Goal: Transaction & Acquisition: Book appointment/travel/reservation

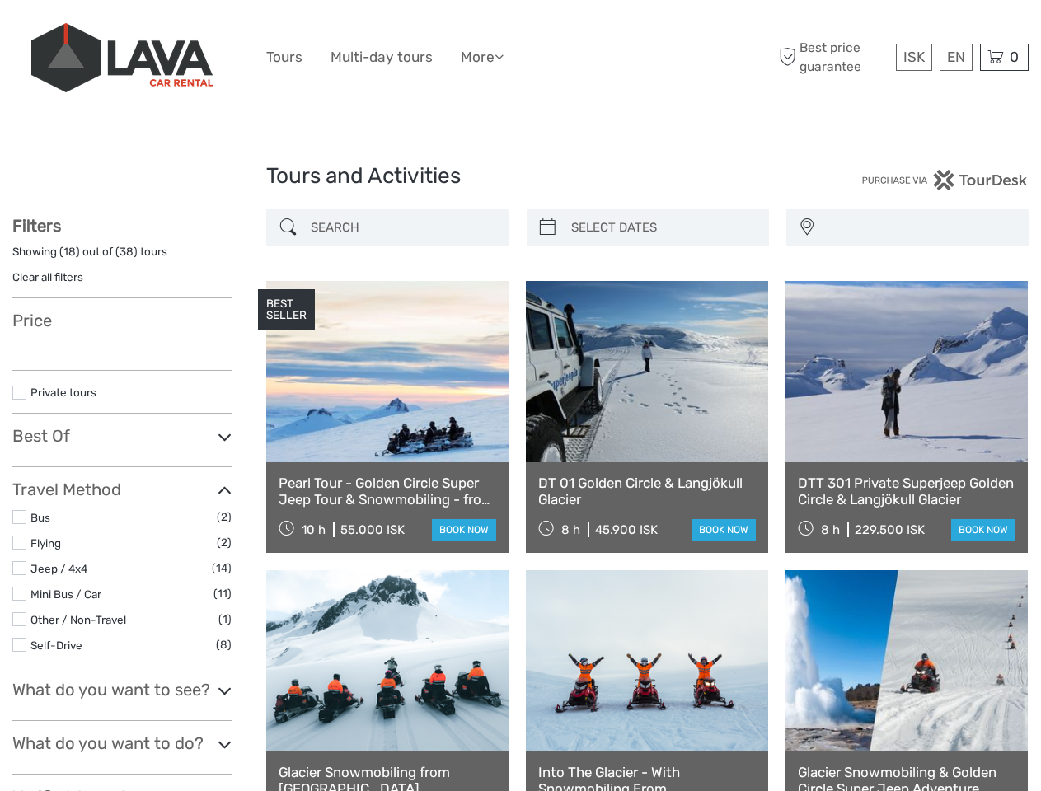
select select
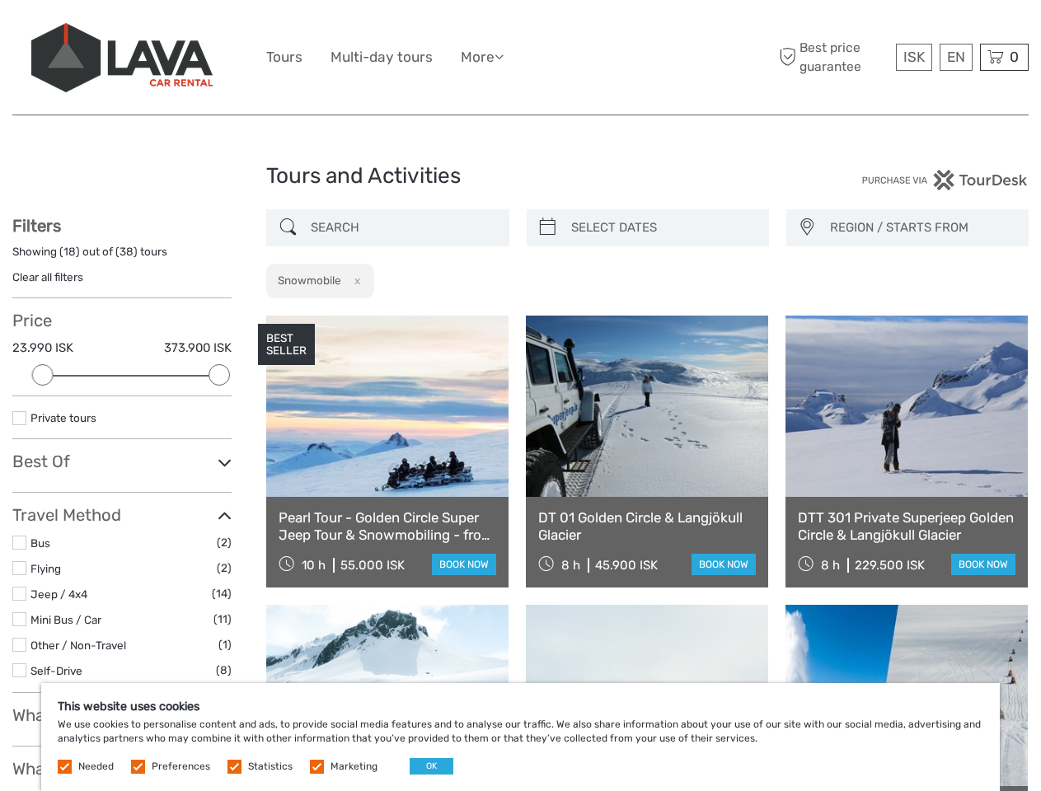
click at [520, 58] on ul "Tours Multi-day tours More Food & drink Travel Articles Back to [GEOGRAPHIC_DAT…" at bounding box center [397, 57] width 262 height 24
click at [484, 57] on link "More" at bounding box center [482, 57] width 43 height 24
click at [504, 56] on icon at bounding box center [499, 56] width 9 height 14
click at [913, 57] on span "ISK" at bounding box center [914, 57] width 21 height 16
click at [955, 57] on div "EN English Español Deutsch" at bounding box center [956, 57] width 33 height 27
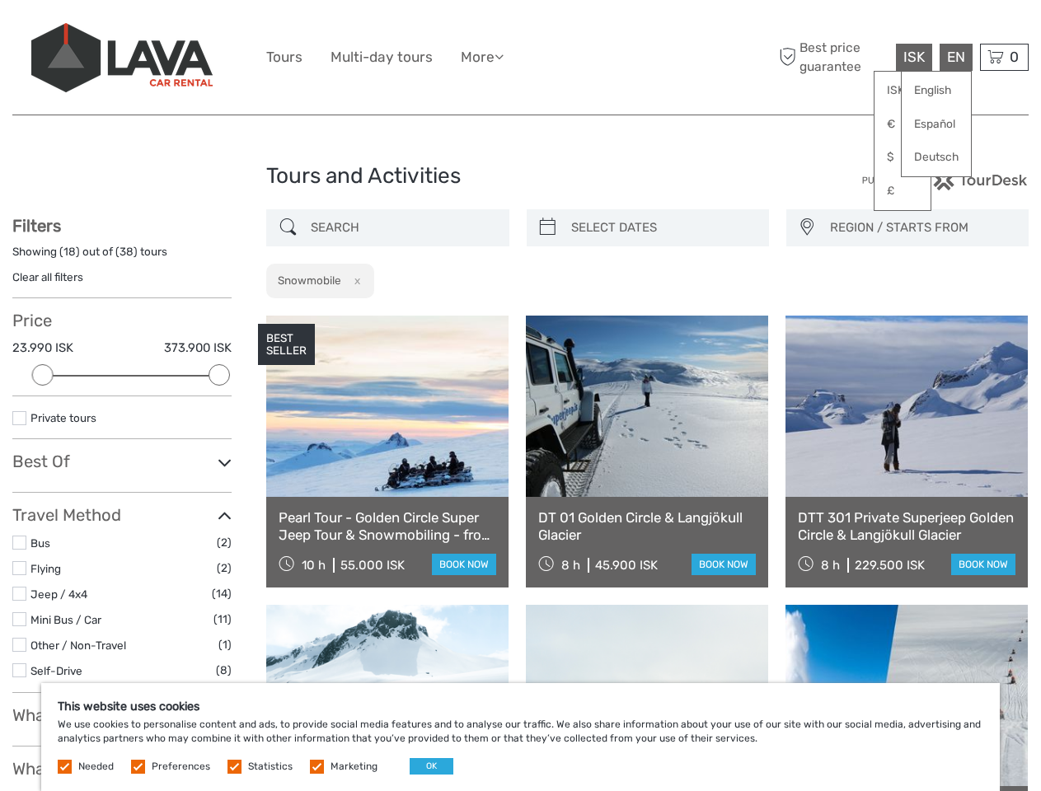
click at [1004, 57] on div "0 Items Total 0 ISK Checkout The shopping cart is empty." at bounding box center [1004, 57] width 49 height 27
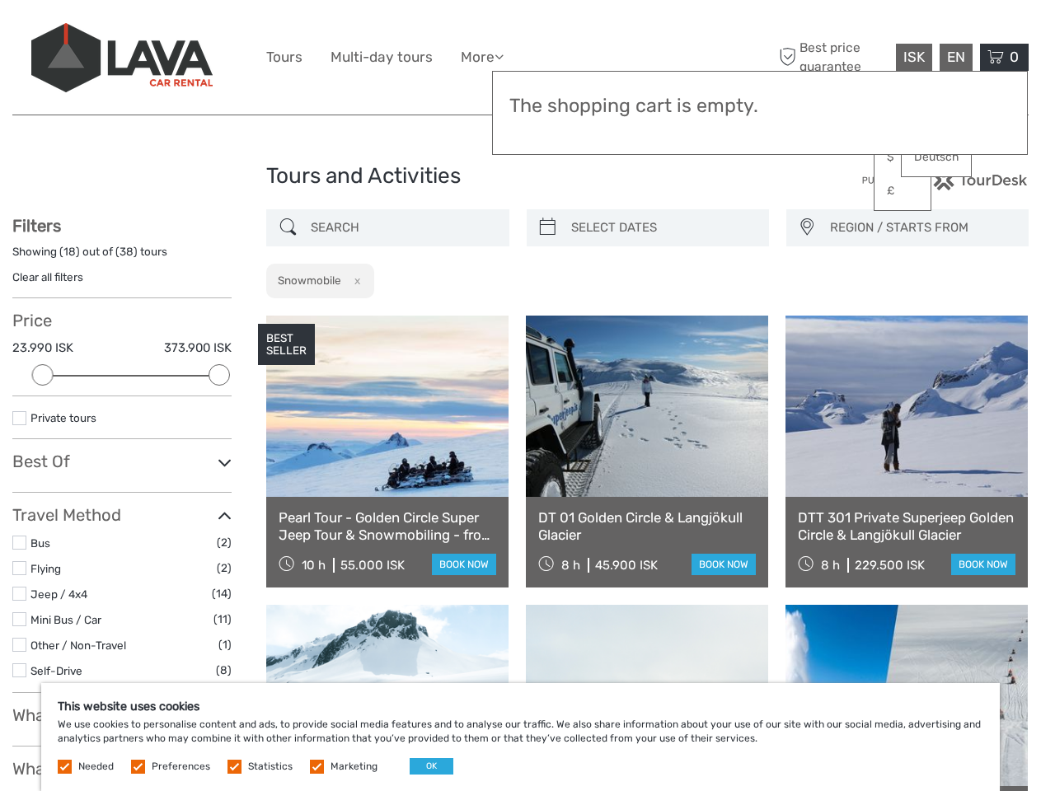
click at [43, 375] on div at bounding box center [42, 374] width 21 height 21
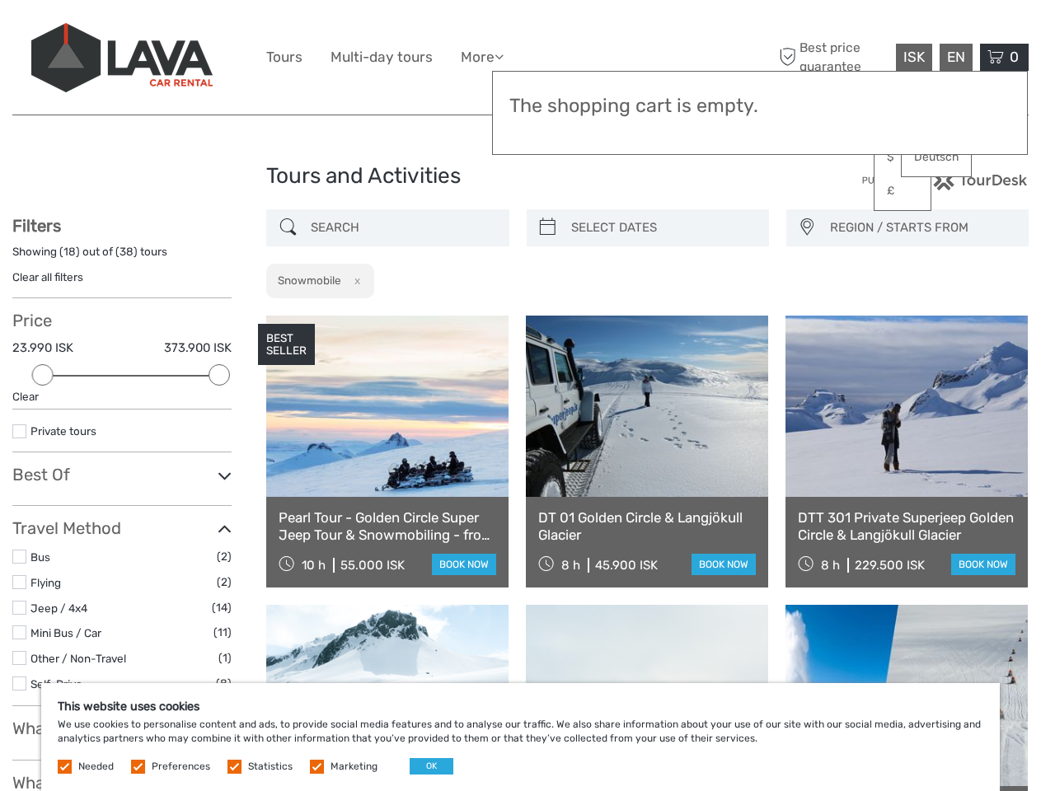
scroll to position [93, 0]
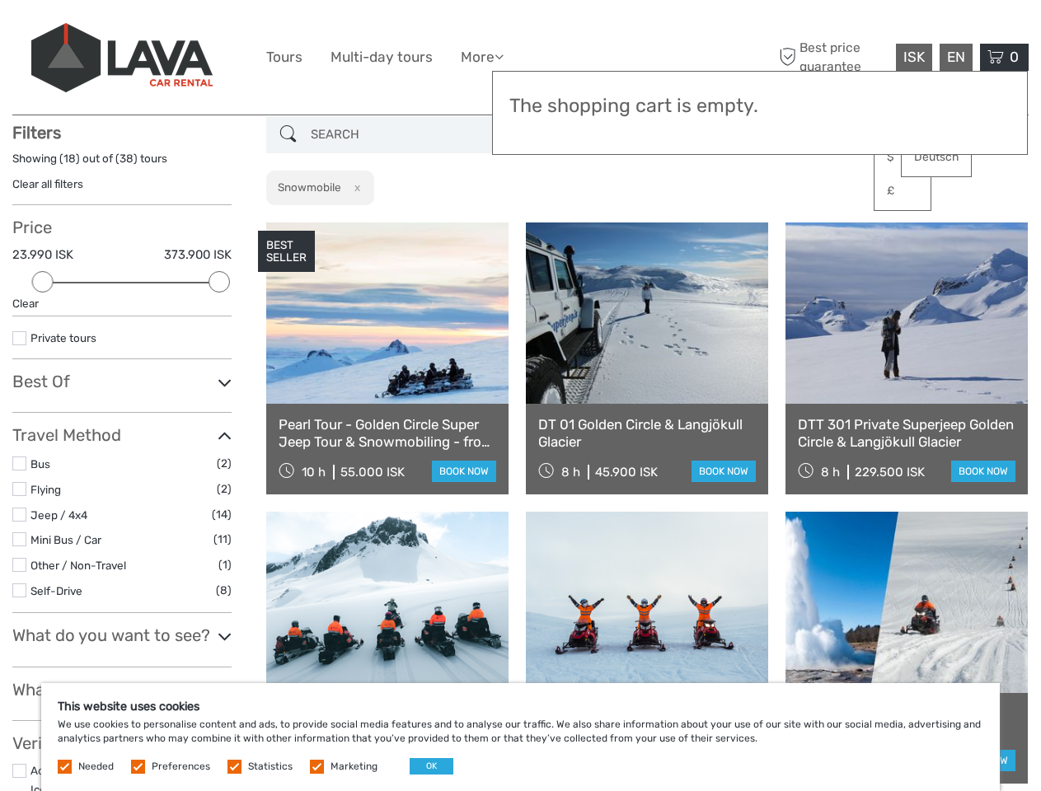
click at [219, 375] on icon at bounding box center [225, 383] width 14 height 22
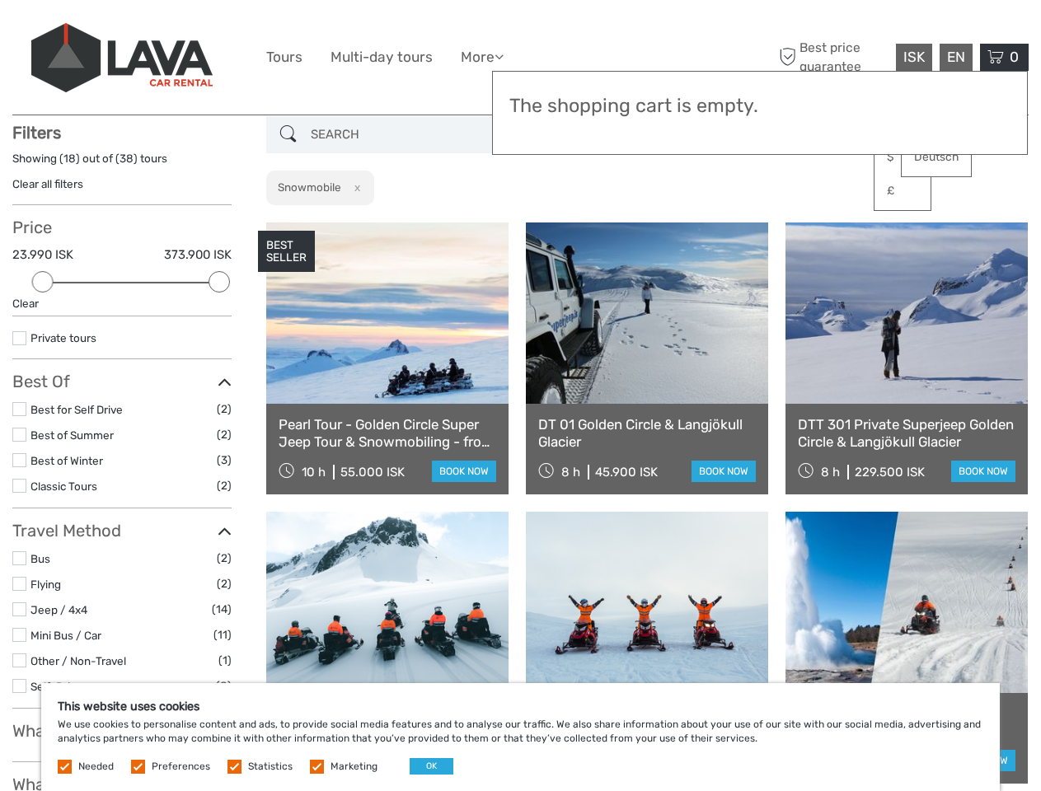
click at [547, 228] on link at bounding box center [647, 313] width 242 height 181
click at [662, 228] on link at bounding box center [647, 313] width 242 height 181
